Goal: Check status: Check status

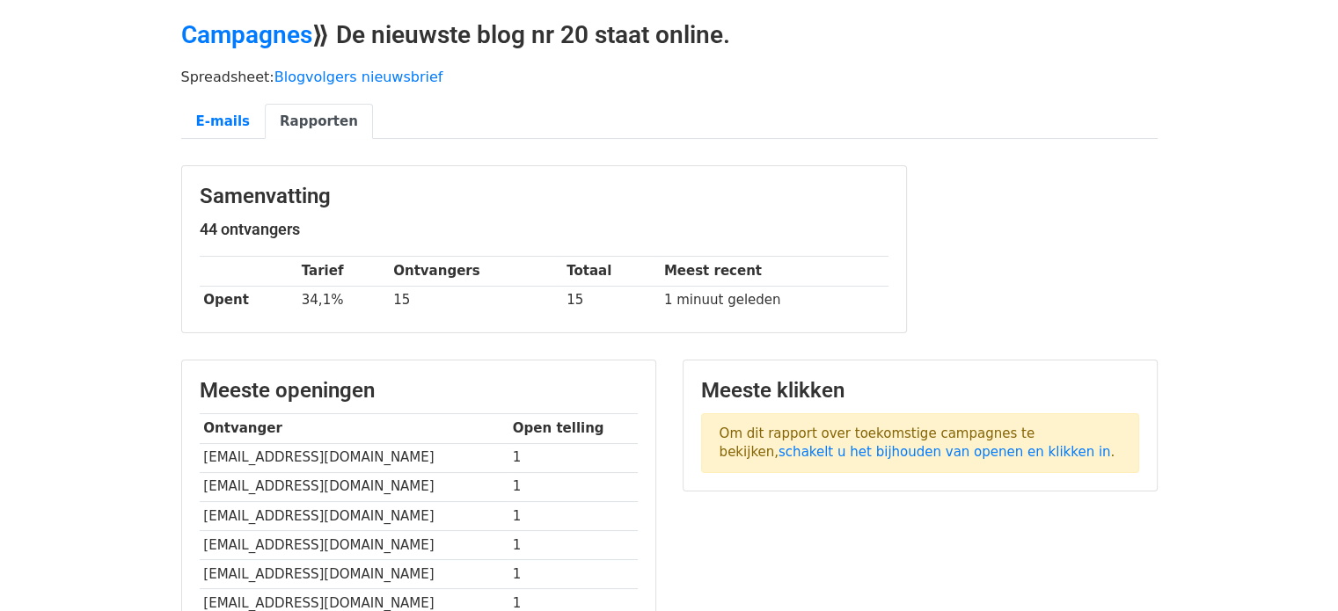
scroll to position [51, 0]
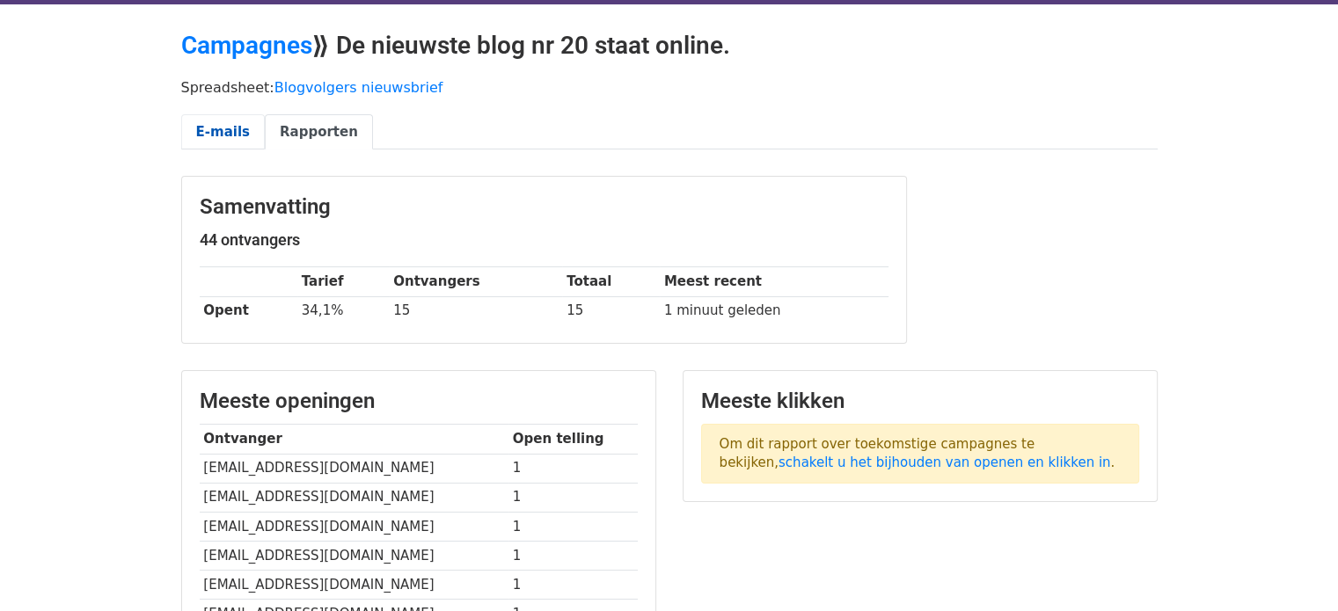
click at [225, 129] on font "E-mails" at bounding box center [223, 132] width 54 height 16
